Goal: Task Accomplishment & Management: Manage account settings

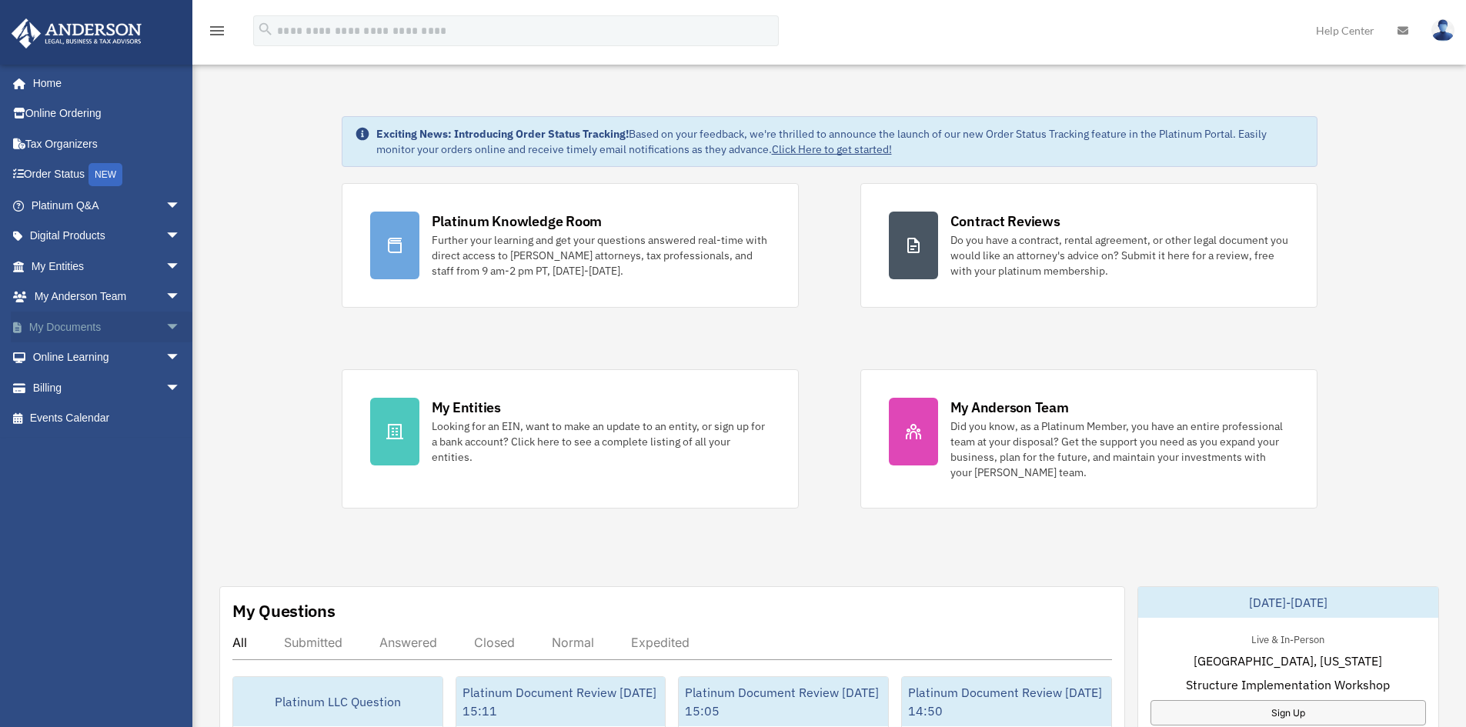
click at [87, 328] on link "My Documents arrow_drop_down" at bounding box center [107, 327] width 193 height 31
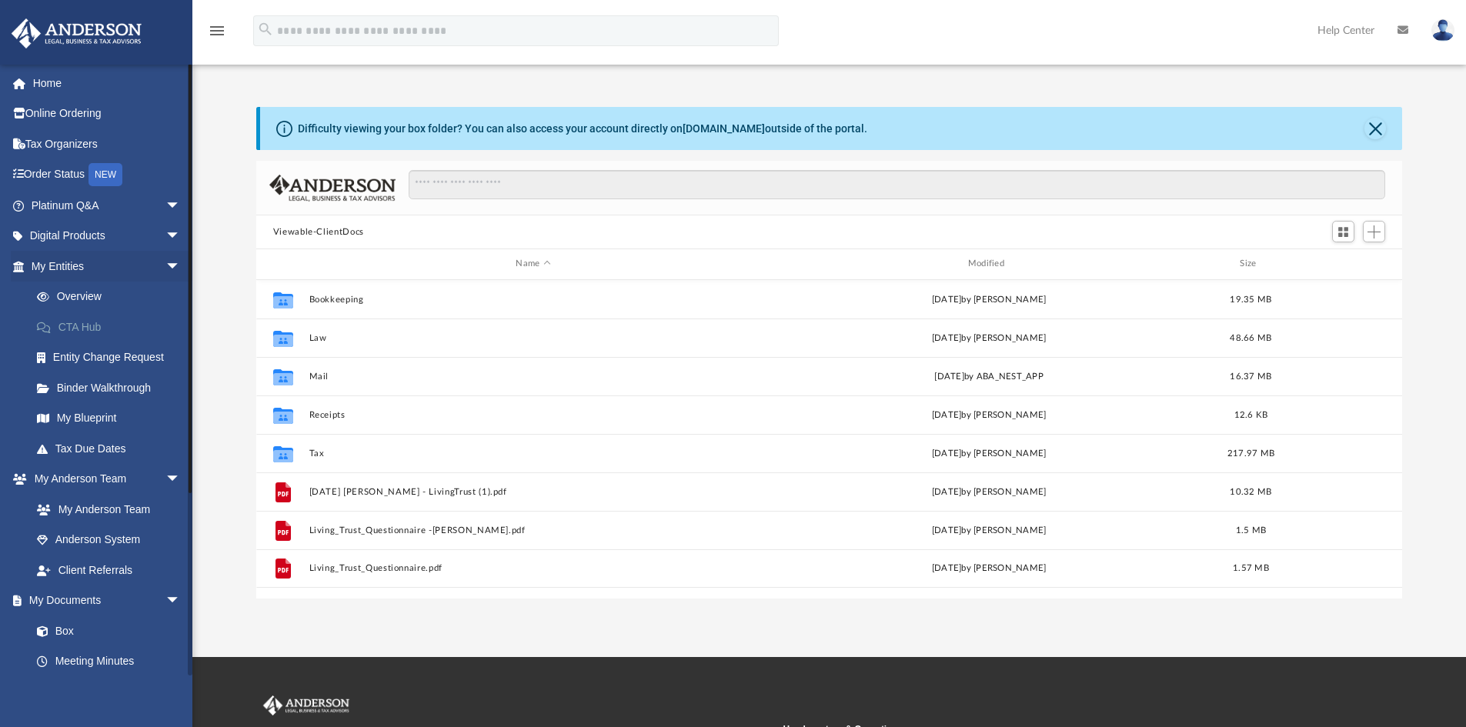
scroll to position [339, 1134]
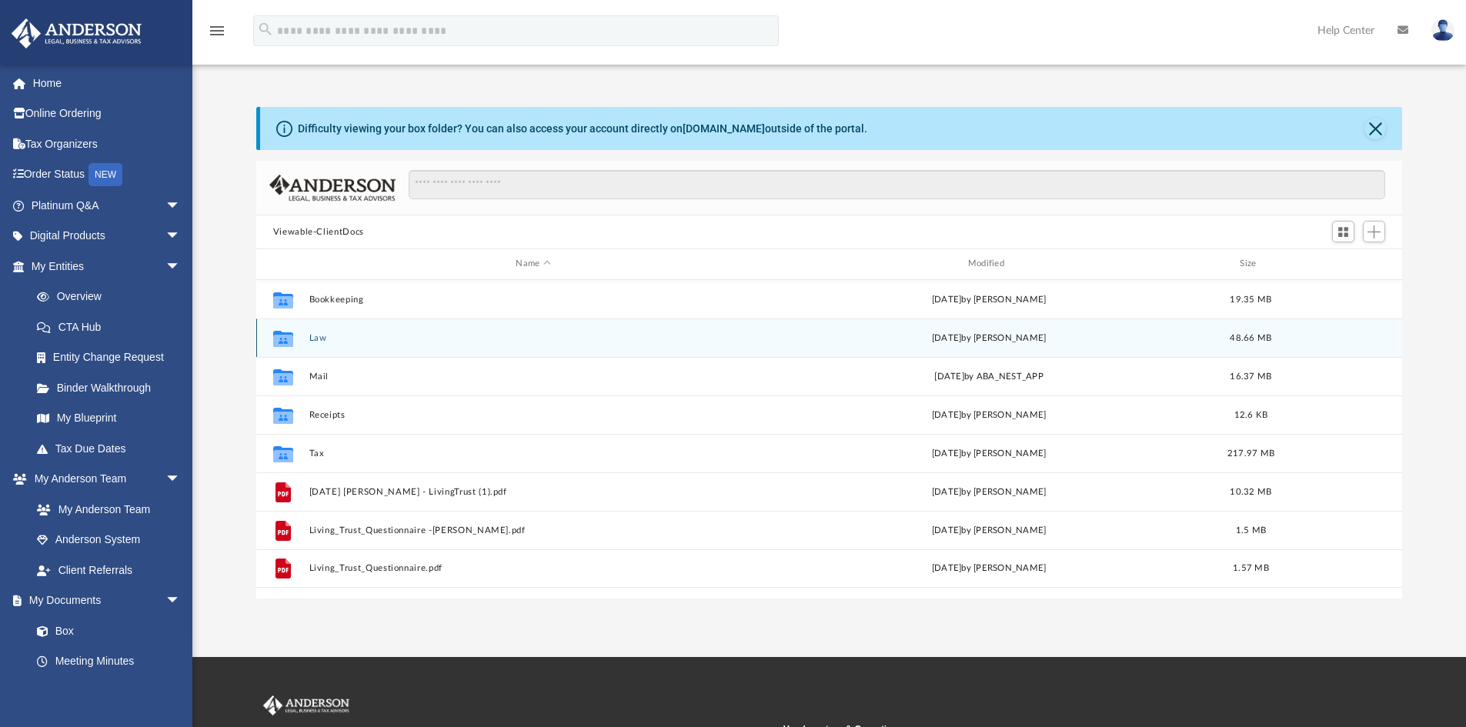
click at [319, 337] on button "Law" at bounding box center [533, 338] width 449 height 10
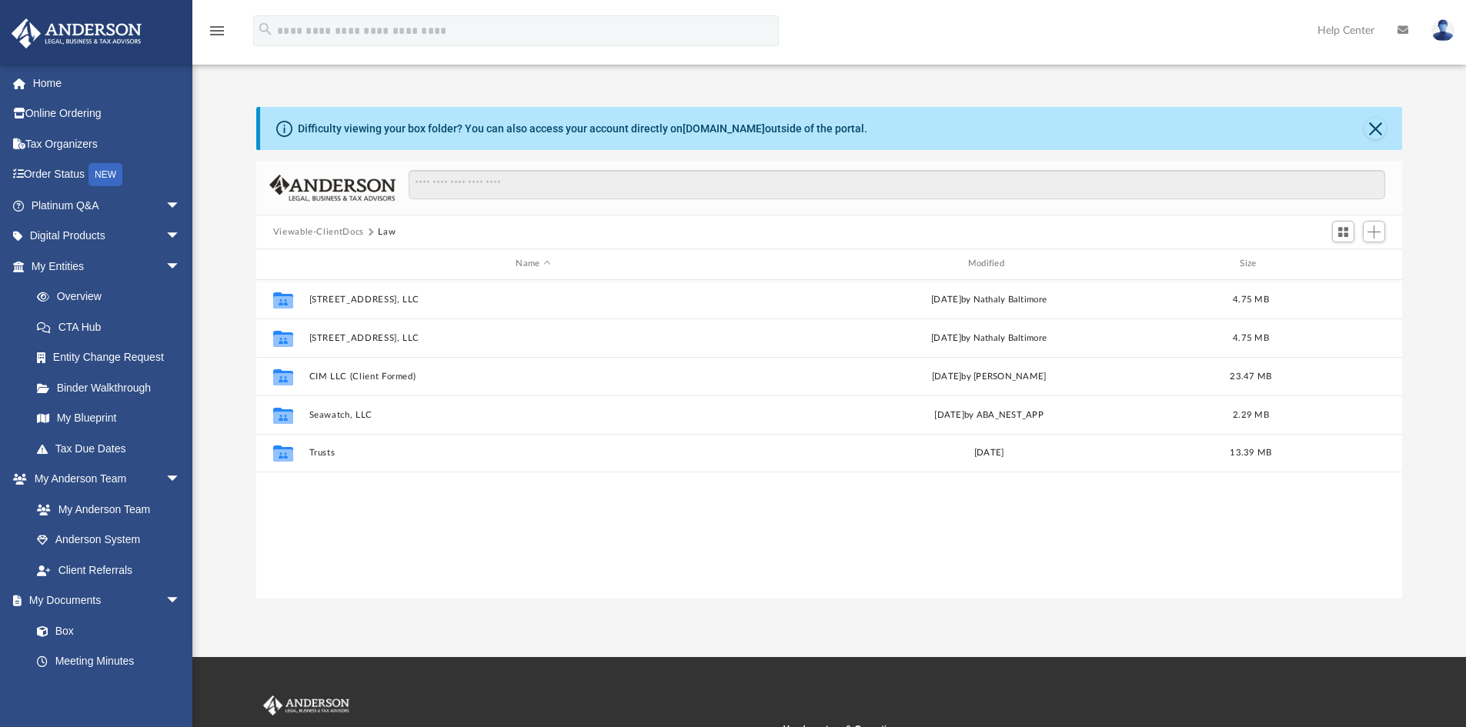
click at [316, 230] on button "Viewable-ClientDocs" at bounding box center [318, 232] width 91 height 14
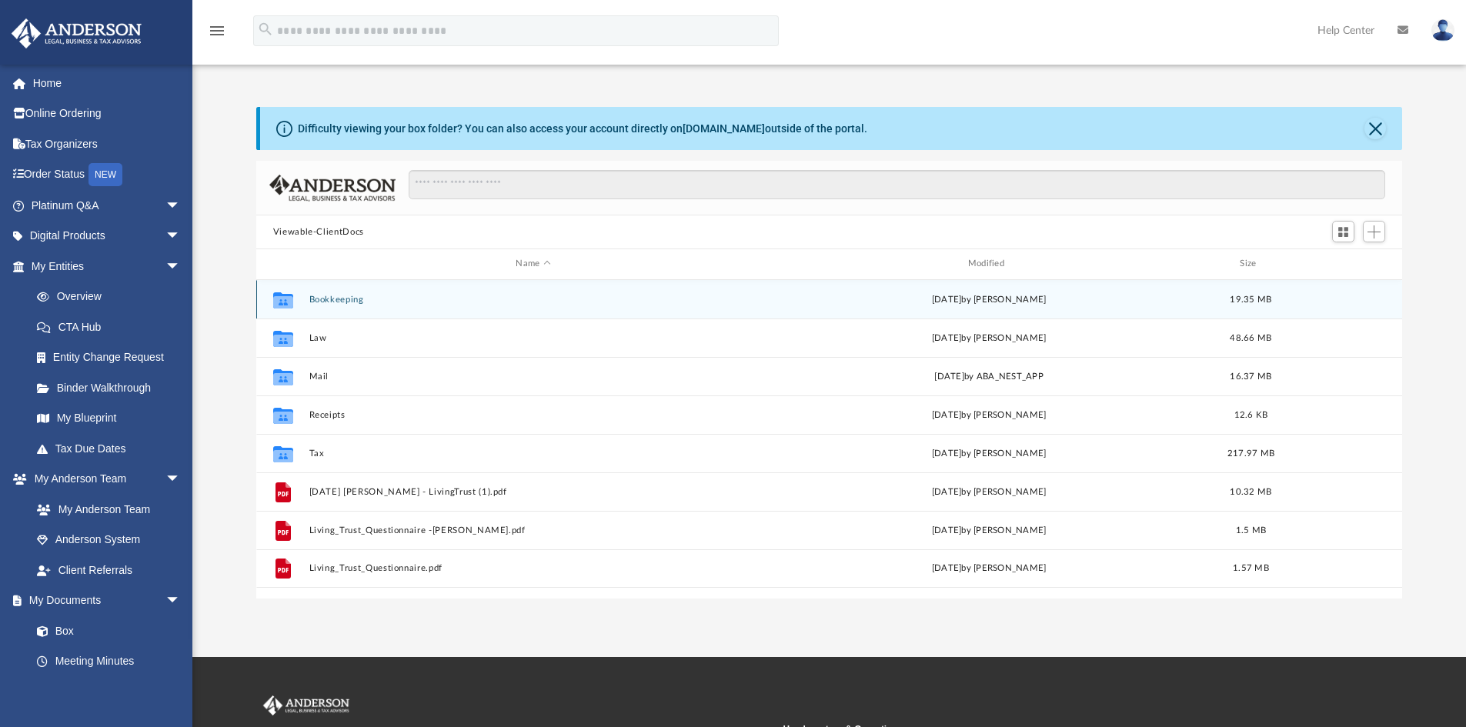
click at [346, 298] on button "Bookkeeping" at bounding box center [533, 300] width 449 height 10
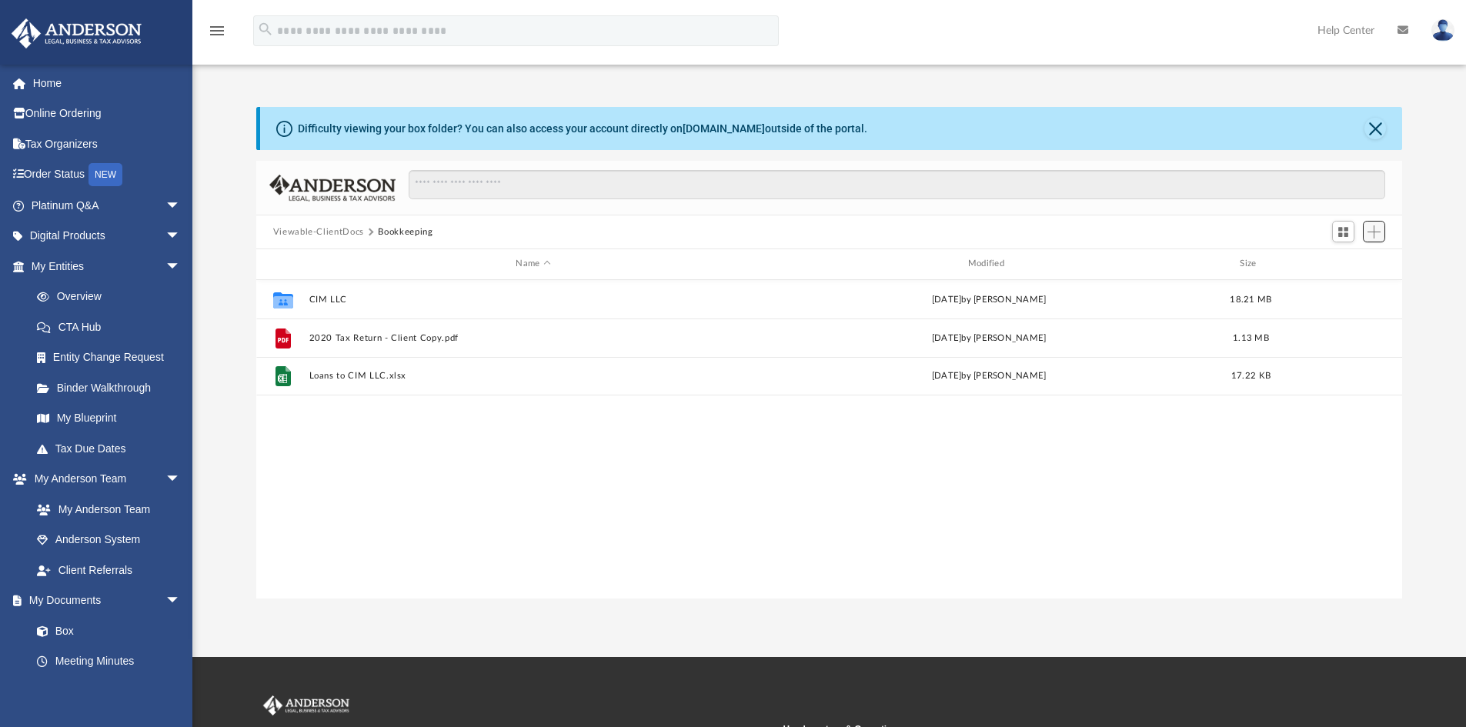
click at [1375, 232] on span "Add" at bounding box center [1374, 231] width 13 height 13
click at [1348, 261] on li "Upload" at bounding box center [1352, 263] width 49 height 16
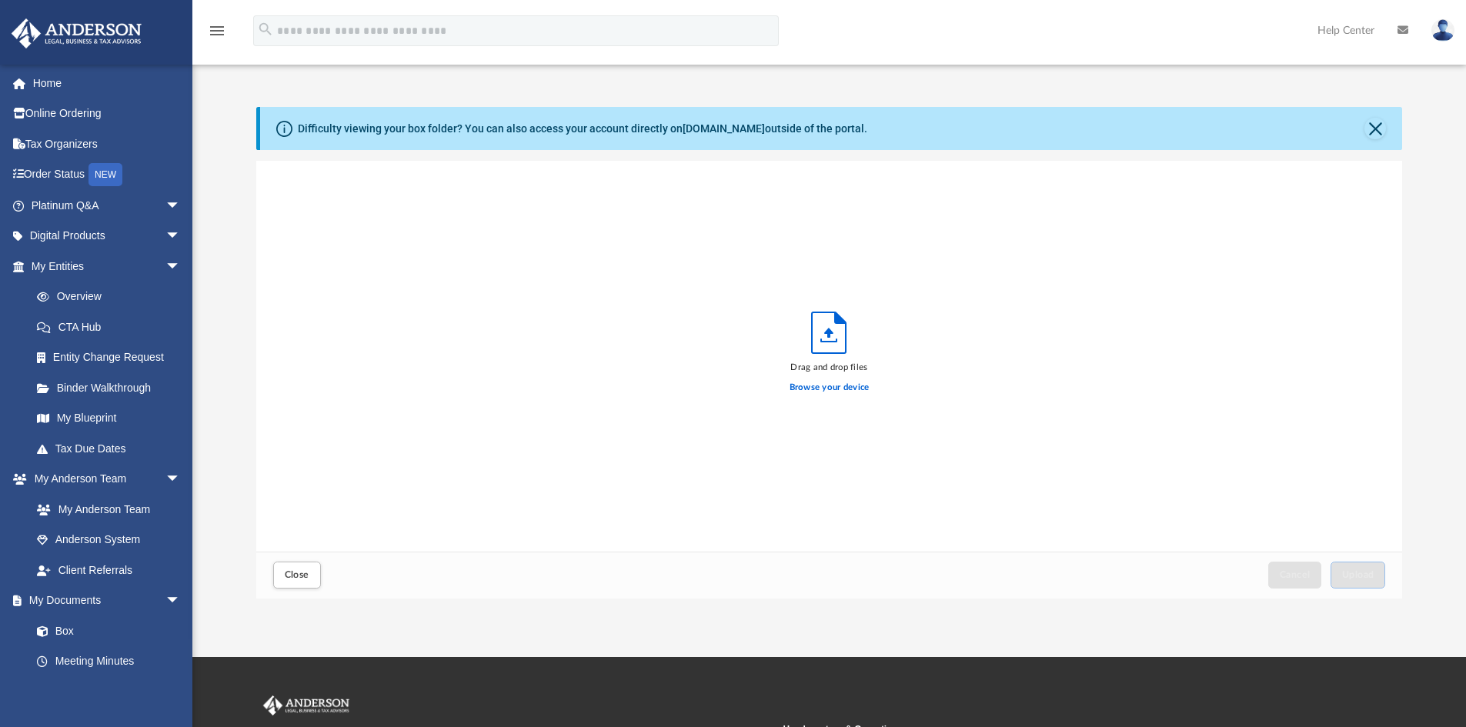
scroll to position [379, 1134]
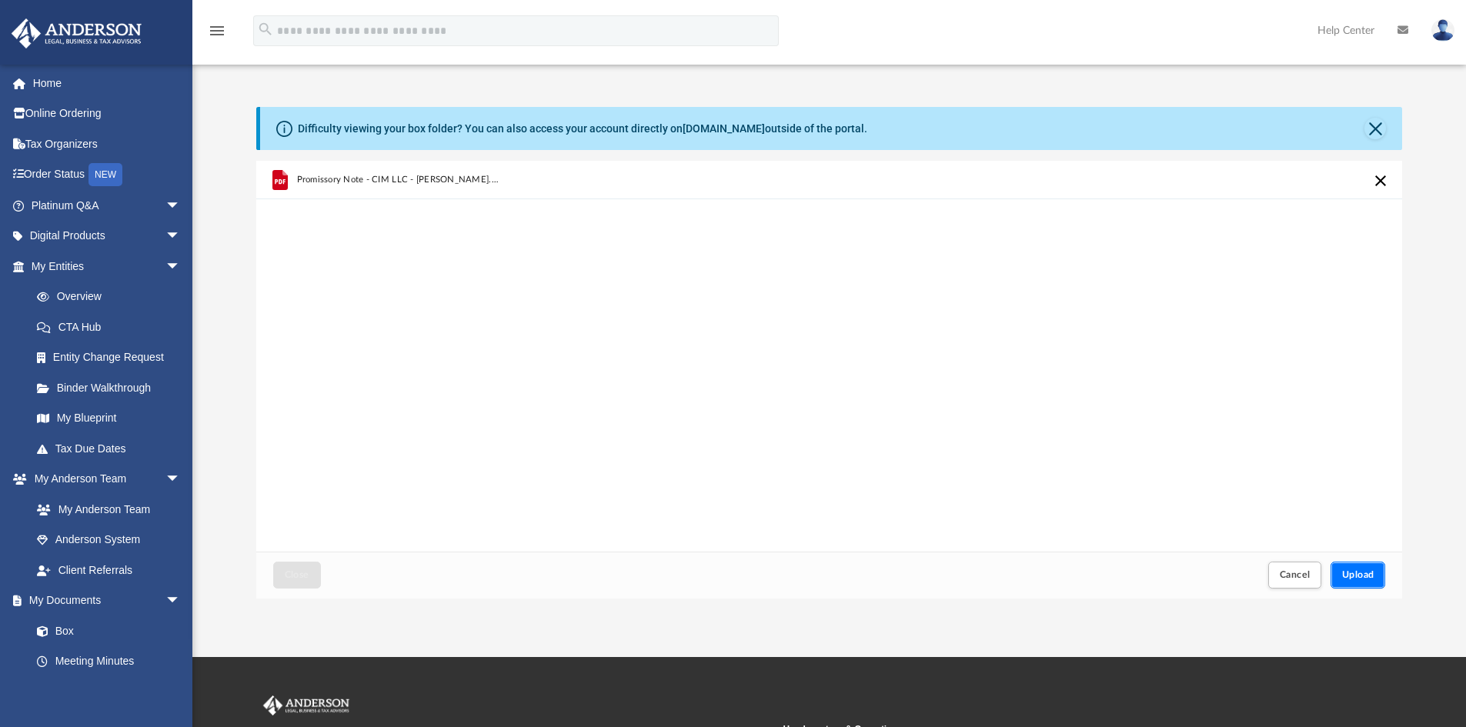
click at [1362, 574] on span "Upload" at bounding box center [1358, 574] width 32 height 9
